Goal: Task Accomplishment & Management: Complete application form

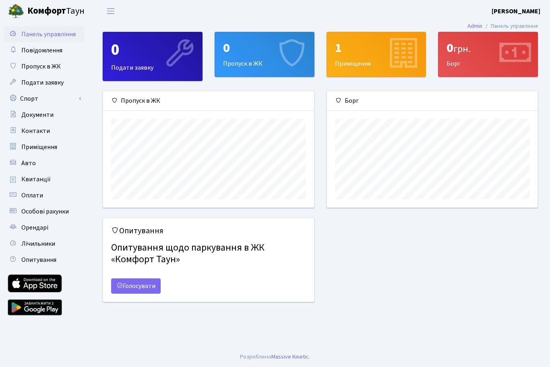
scroll to position [116, 211]
click at [30, 97] on link "Спорт" at bounding box center [44, 99] width 81 height 16
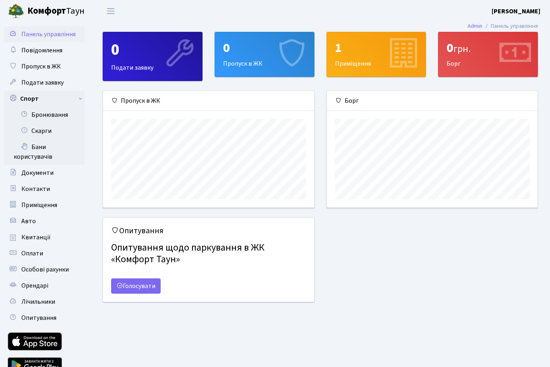
click at [48, 116] on link "Бронювання" at bounding box center [44, 115] width 81 height 16
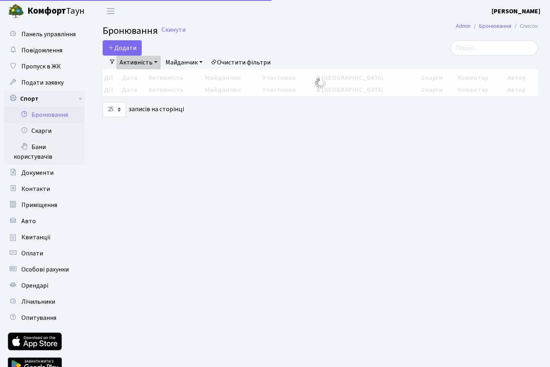
select select "25"
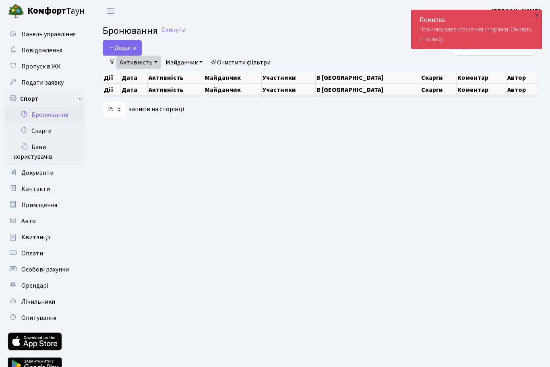
click at [540, 17] on div "×" at bounding box center [537, 15] width 8 height 8
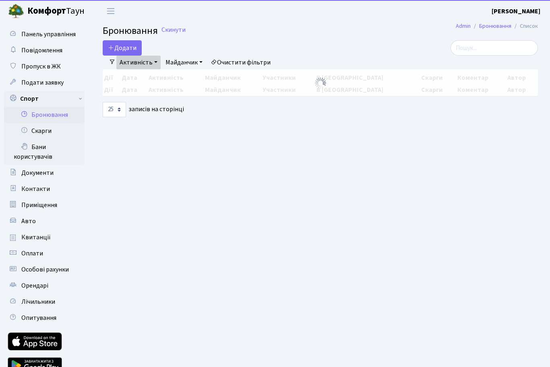
select select "25"
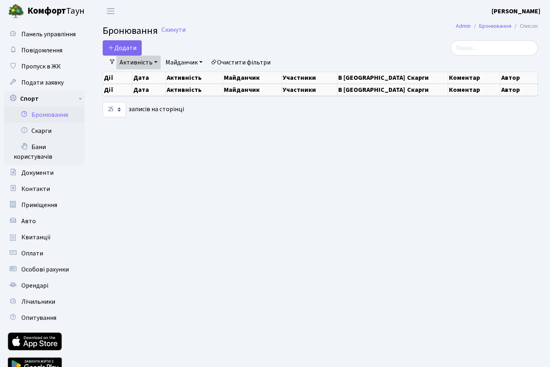
click at [37, 132] on link "Скарги" at bounding box center [44, 131] width 81 height 16
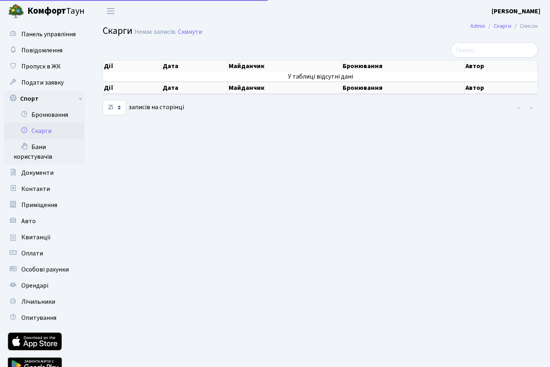
select select "25"
click at [32, 175] on span "Документи" at bounding box center [37, 172] width 32 height 9
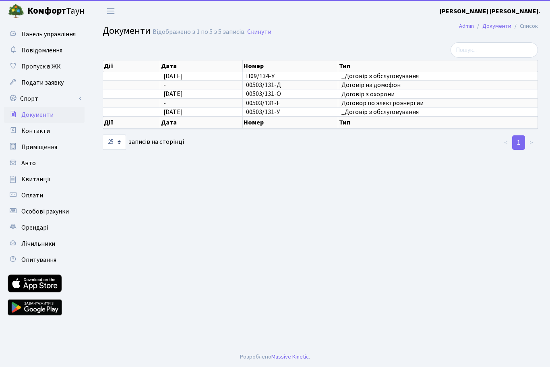
select select "25"
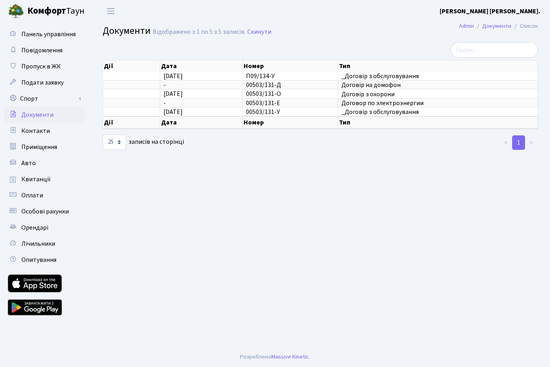
click at [30, 164] on span "Авто" at bounding box center [28, 163] width 14 height 9
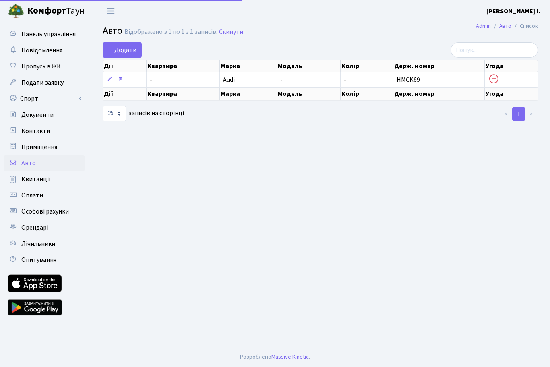
select select "25"
click at [40, 69] on span "Пропуск в ЖК" at bounding box center [40, 66] width 39 height 9
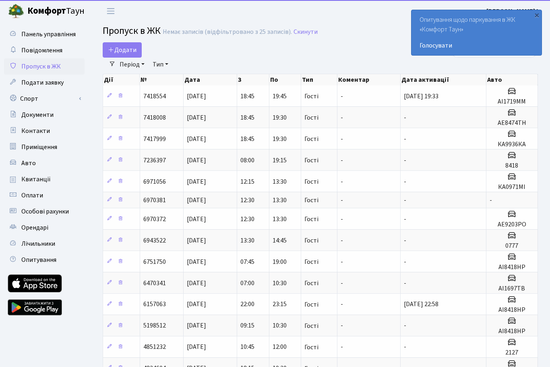
select select "25"
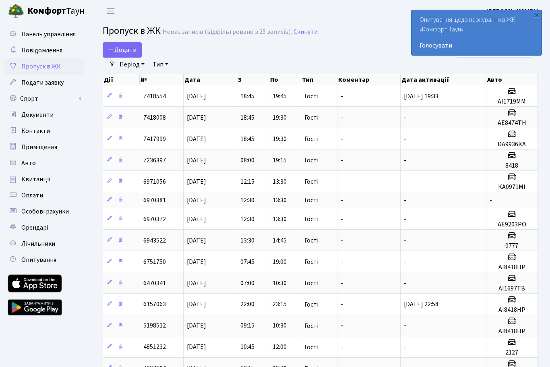
click at [127, 52] on span "Додати" at bounding box center [122, 49] width 29 height 9
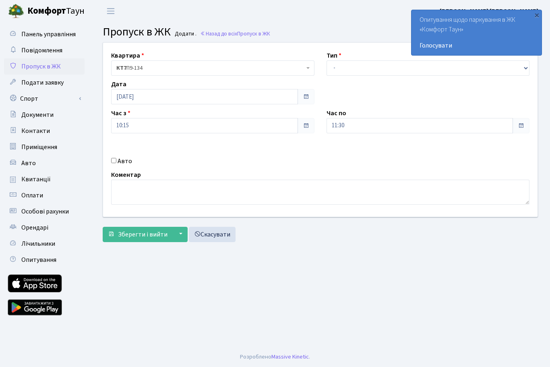
click at [539, 14] on div "×" at bounding box center [537, 15] width 8 height 8
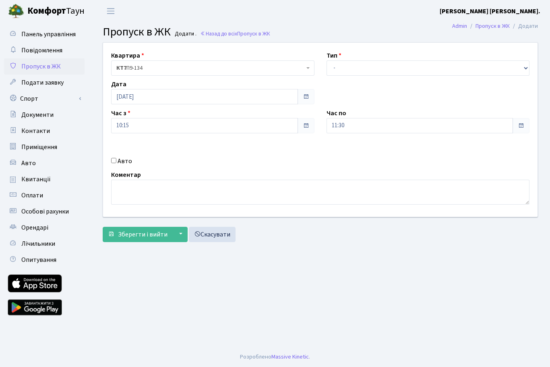
click at [32, 100] on link "Спорт" at bounding box center [44, 99] width 81 height 16
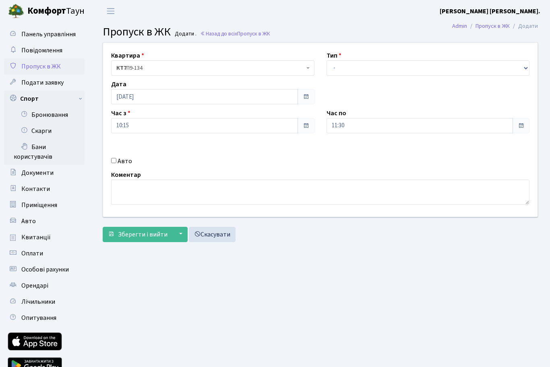
click at [46, 115] on link "Бронювання" at bounding box center [44, 115] width 81 height 16
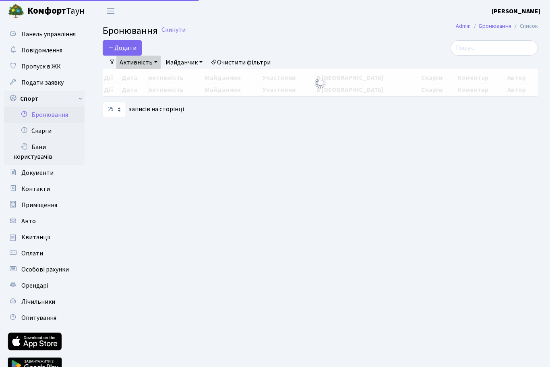
select select "25"
